Goal: Information Seeking & Learning: Learn about a topic

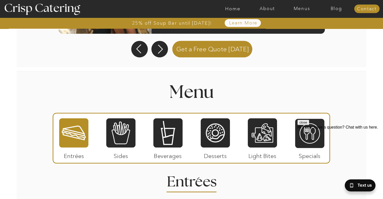
scroll to position [572, 0]
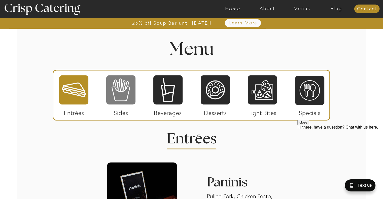
click at [125, 92] on div at bounding box center [120, 90] width 29 height 30
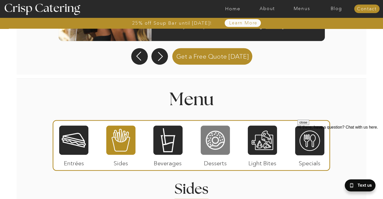
scroll to position [547, 0]
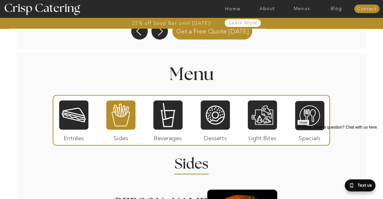
click at [255, 118] on div at bounding box center [262, 115] width 29 height 30
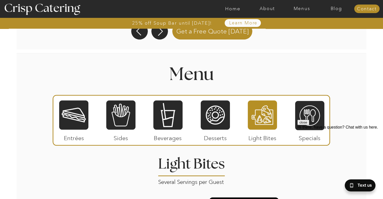
click at [309, 125] on button "close" at bounding box center [303, 122] width 12 height 5
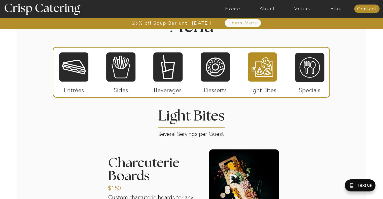
scroll to position [567, 0]
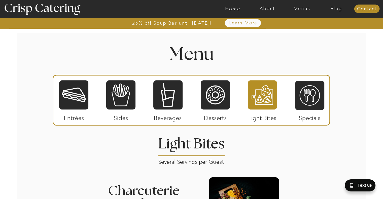
click at [308, 108] on div at bounding box center [309, 95] width 29 height 30
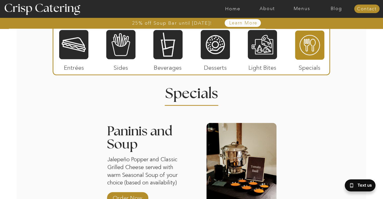
scroll to position [532, 0]
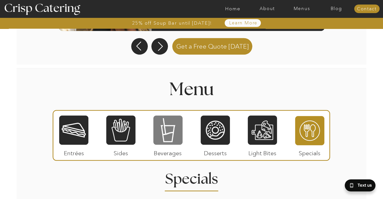
click at [175, 135] on div at bounding box center [167, 130] width 29 height 30
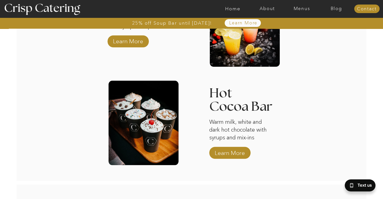
scroll to position [809, 0]
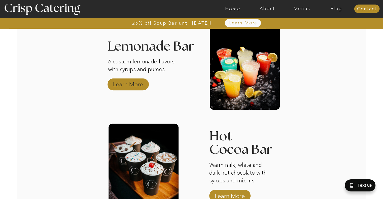
click at [125, 85] on p "Learn More" at bounding box center [127, 83] width 33 height 15
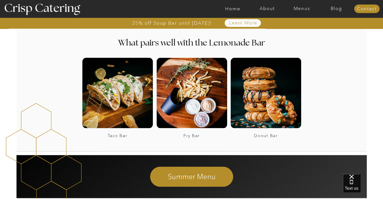
scroll to position [906, 0]
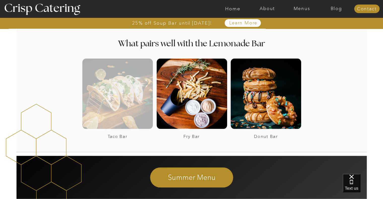
click at [137, 113] on div at bounding box center [117, 93] width 70 height 70
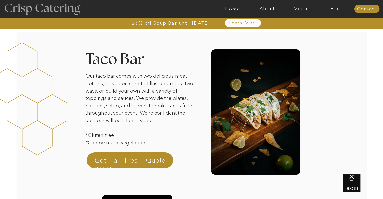
click at [74, 9] on div at bounding box center [42, 8] width 92 height 47
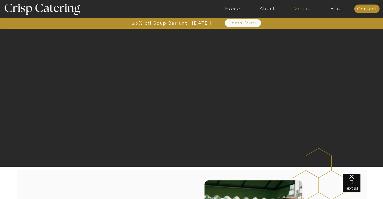
click at [301, 10] on nav "Menus" at bounding box center [301, 8] width 34 height 5
click at [298, 30] on nav "Winter (Sep-Feb)" at bounding box center [301, 29] width 41 height 5
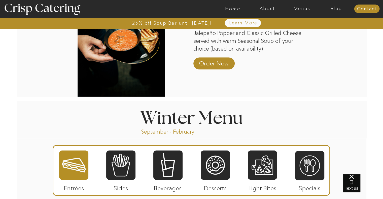
scroll to position [504, 0]
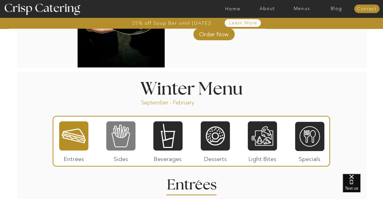
click at [122, 144] on div at bounding box center [120, 136] width 29 height 30
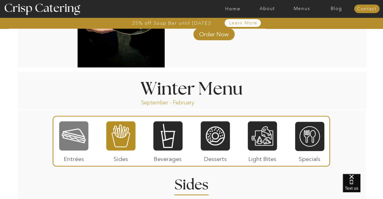
click at [78, 138] on div at bounding box center [73, 136] width 29 height 30
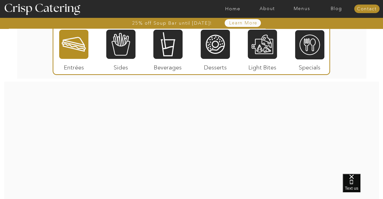
scroll to position [856, 0]
